Goal: Entertainment & Leisure: Consume media (video, audio)

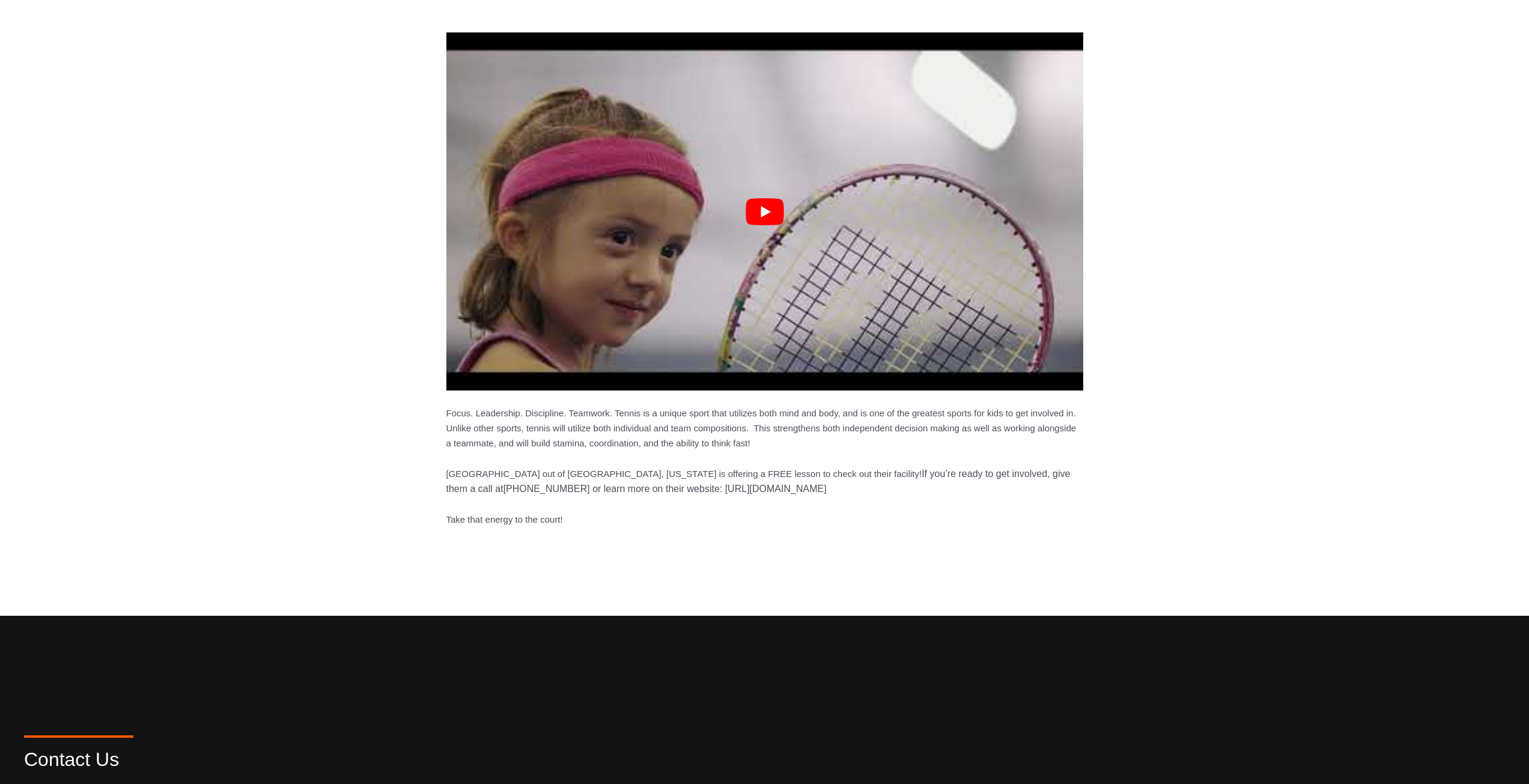
scroll to position [240, 0]
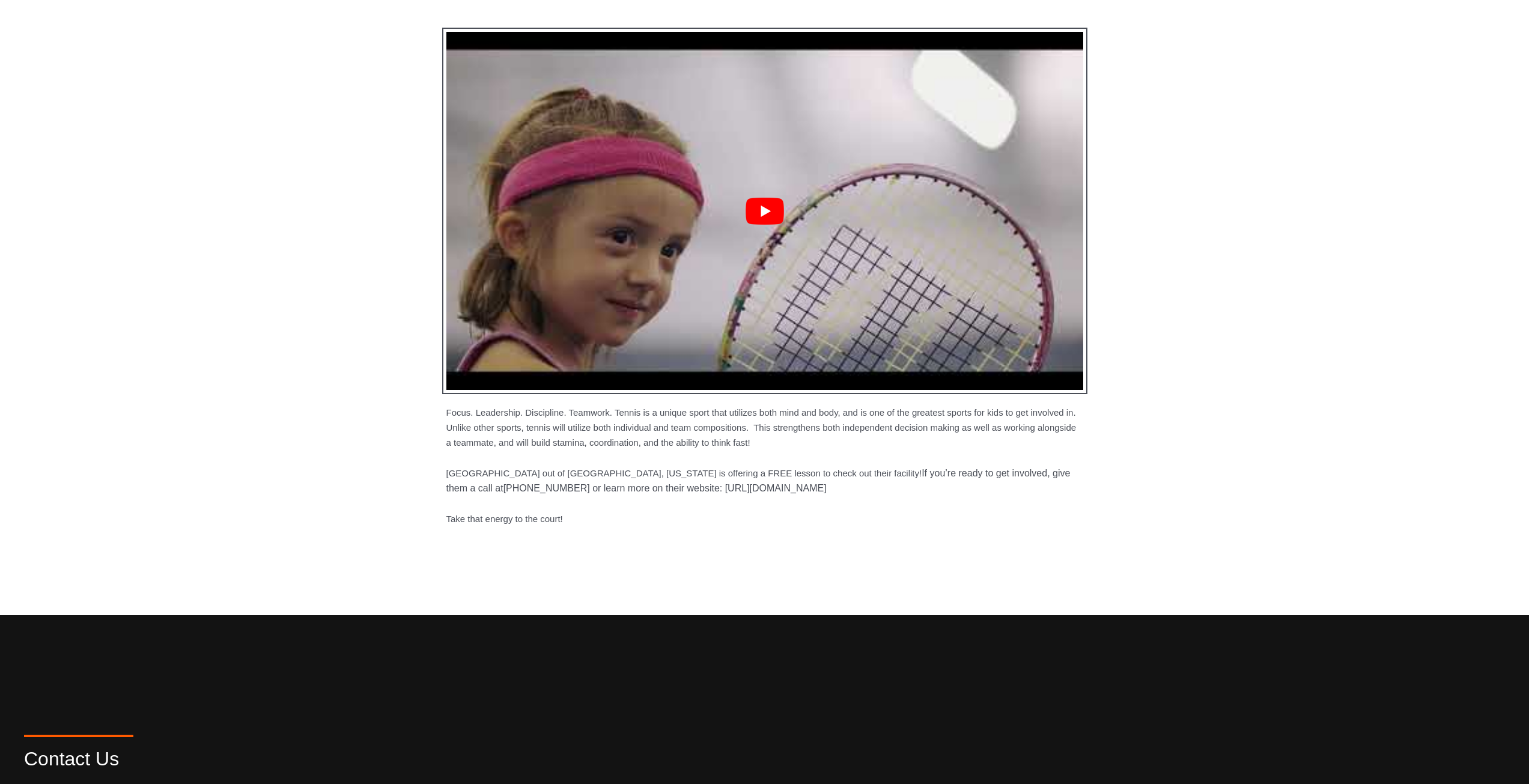
click at [747, 225] on button "Play Youtube video" at bounding box center [764, 211] width 637 height 358
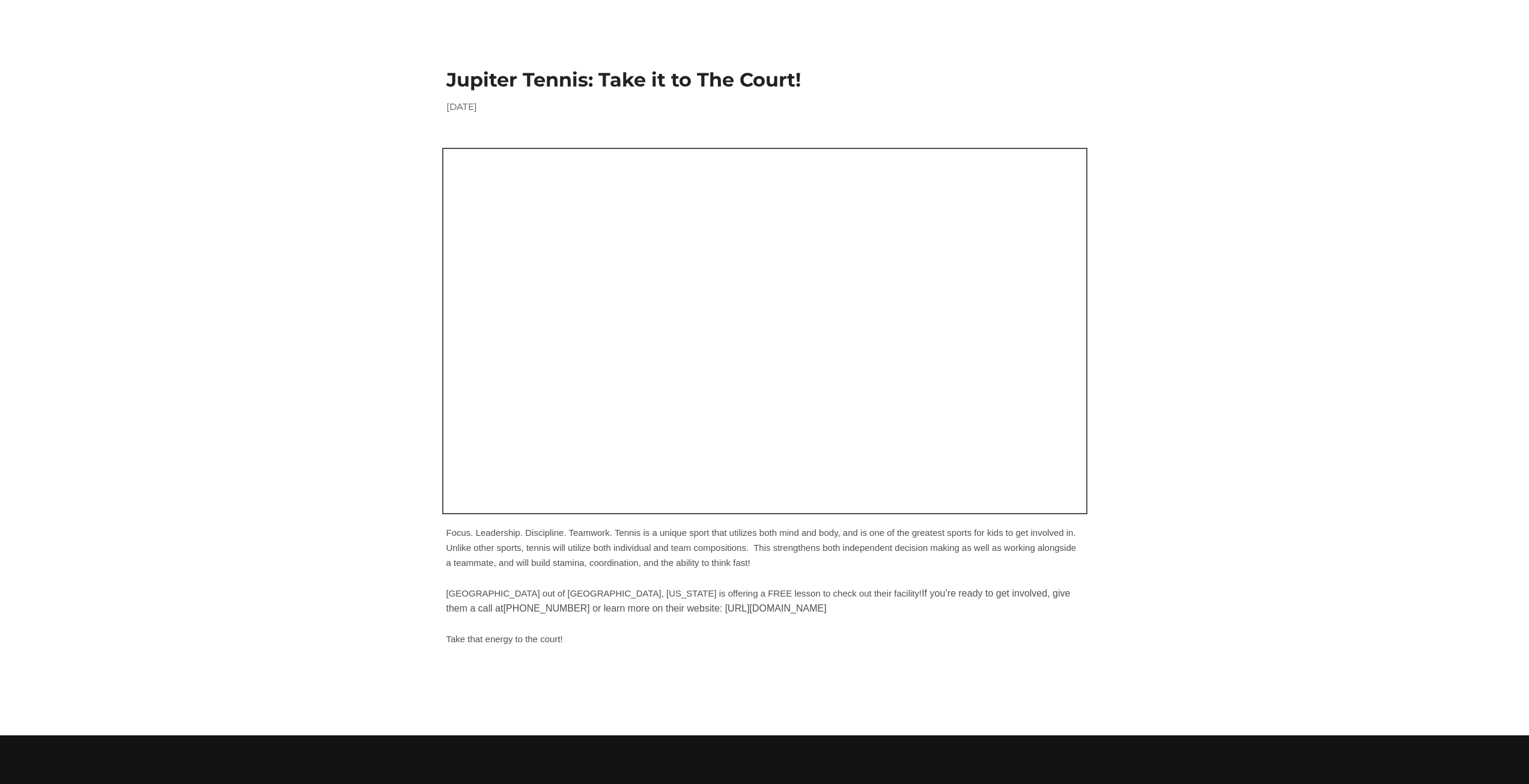
scroll to position [0, 0]
